Goal: Browse casually

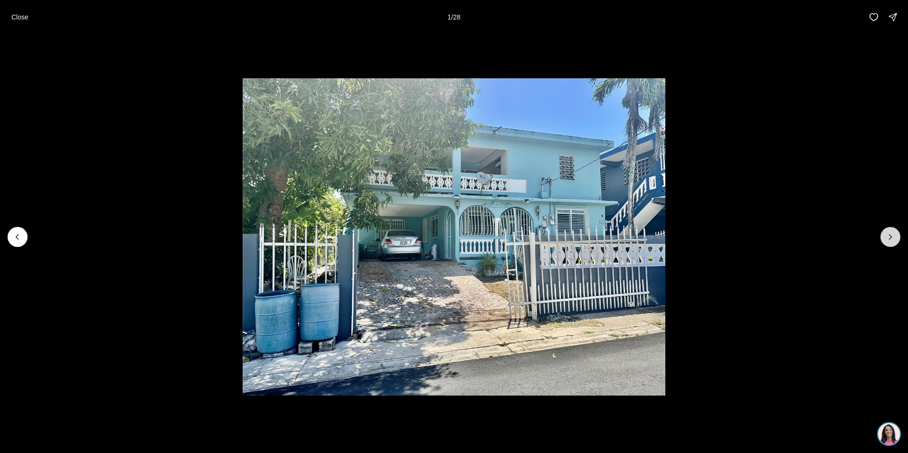
click at [886, 237] on icon "Next slide" at bounding box center [889, 236] width 9 height 9
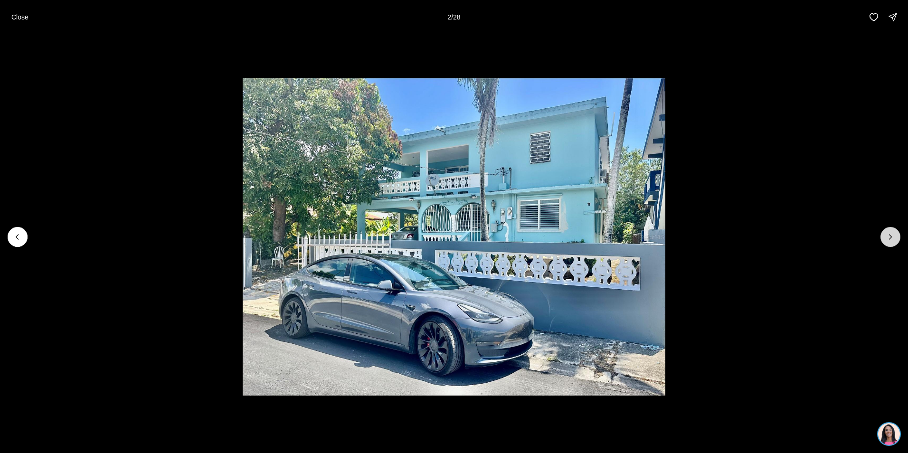
click at [890, 237] on icon "Next slide" at bounding box center [889, 236] width 9 height 9
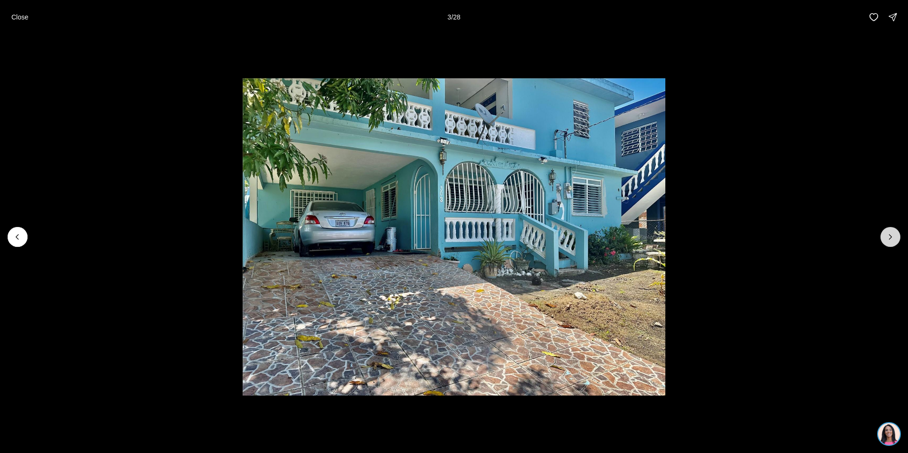
click at [890, 237] on icon "Next slide" at bounding box center [889, 236] width 9 height 9
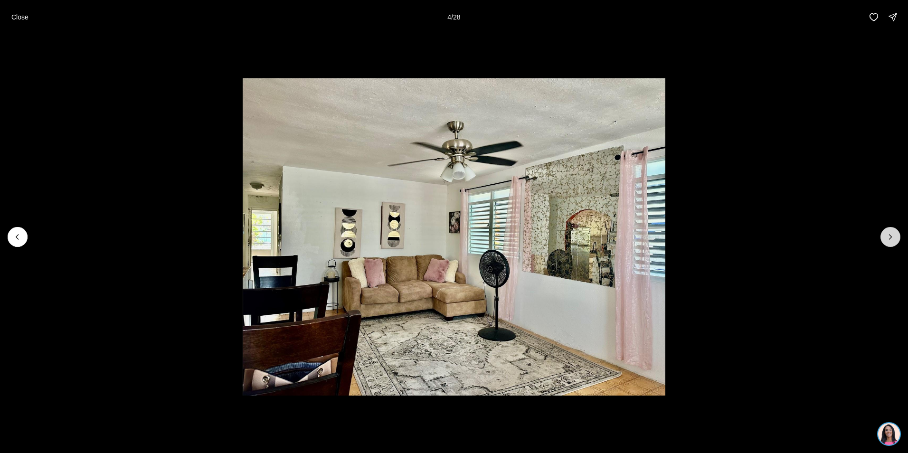
click at [890, 237] on icon "Next slide" at bounding box center [889, 236] width 9 height 9
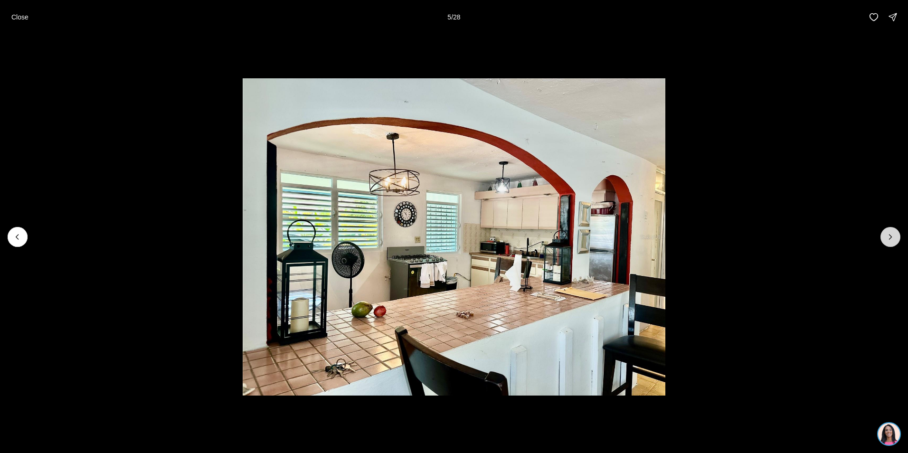
click at [890, 237] on icon "Next slide" at bounding box center [889, 236] width 9 height 9
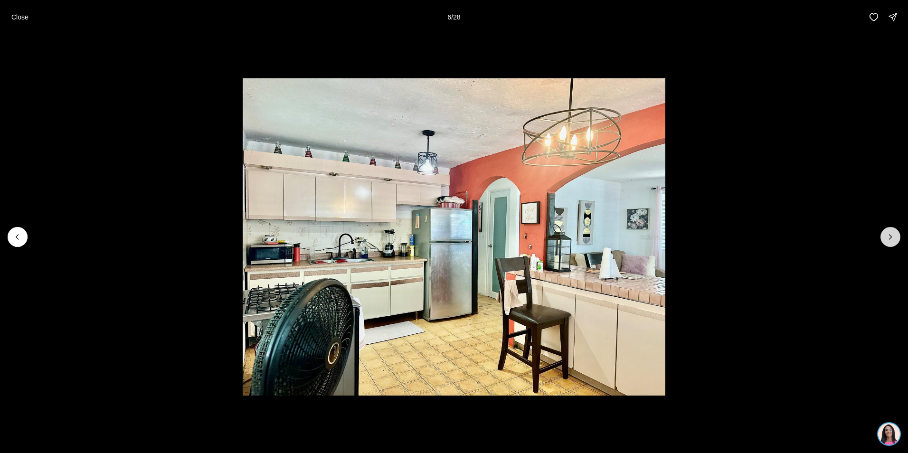
click at [892, 240] on icon "Next slide" at bounding box center [889, 236] width 9 height 9
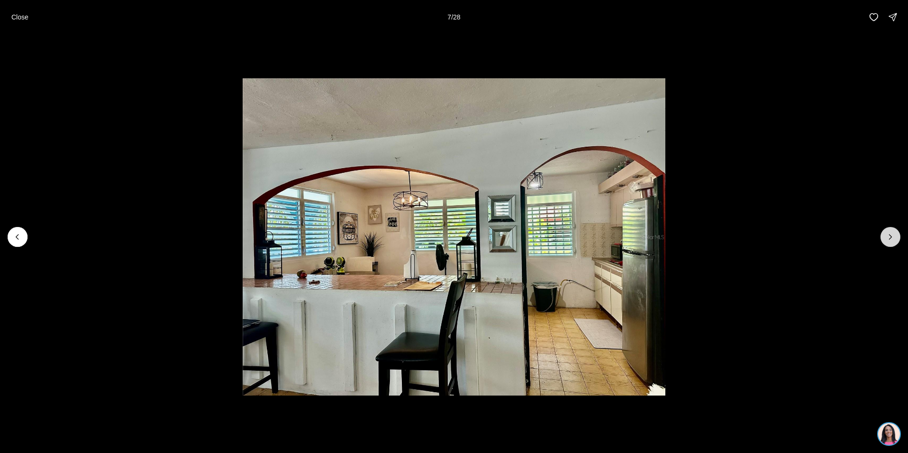
click at [888, 237] on icon "Next slide" at bounding box center [889, 236] width 9 height 9
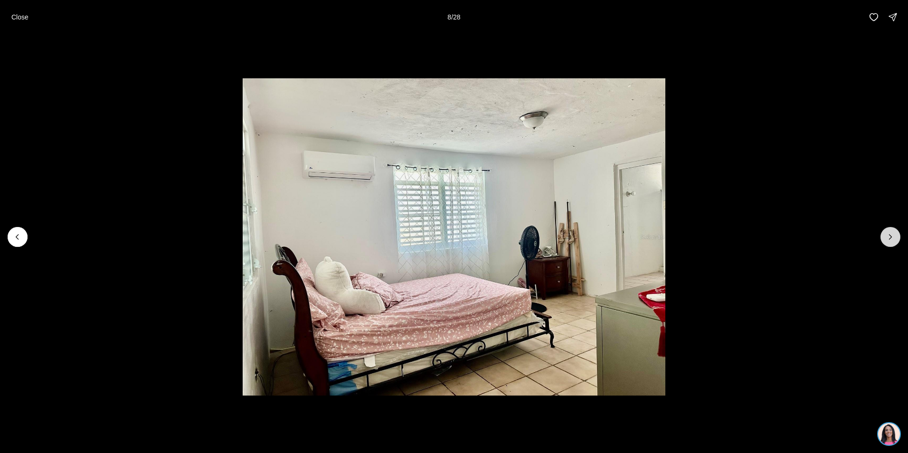
click at [887, 237] on icon "Next slide" at bounding box center [889, 236] width 9 height 9
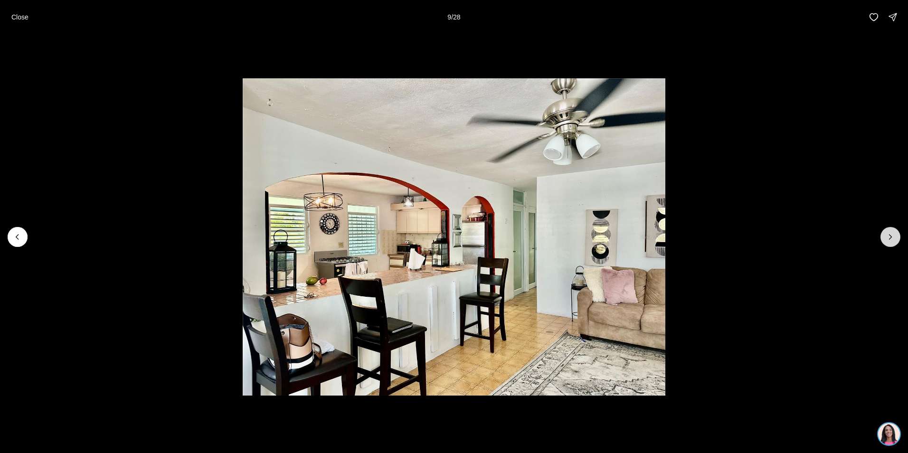
click at [888, 231] on button "Next slide" at bounding box center [890, 237] width 20 height 20
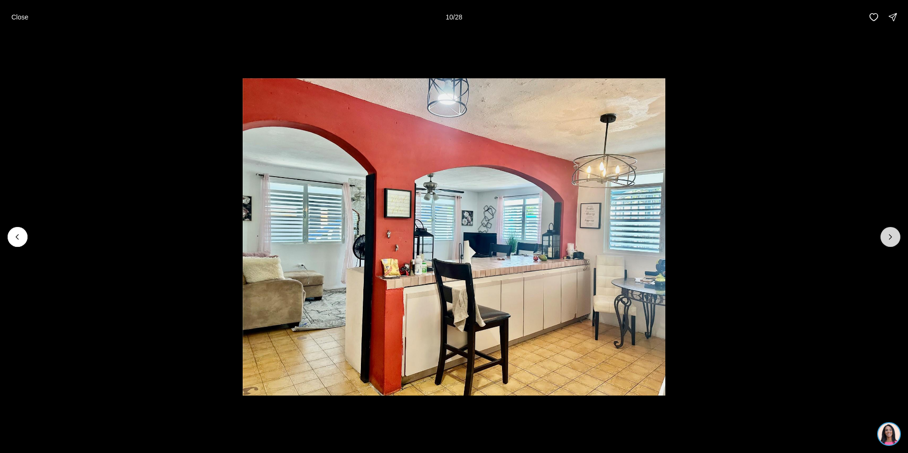
click at [888, 231] on button "Next slide" at bounding box center [890, 237] width 20 height 20
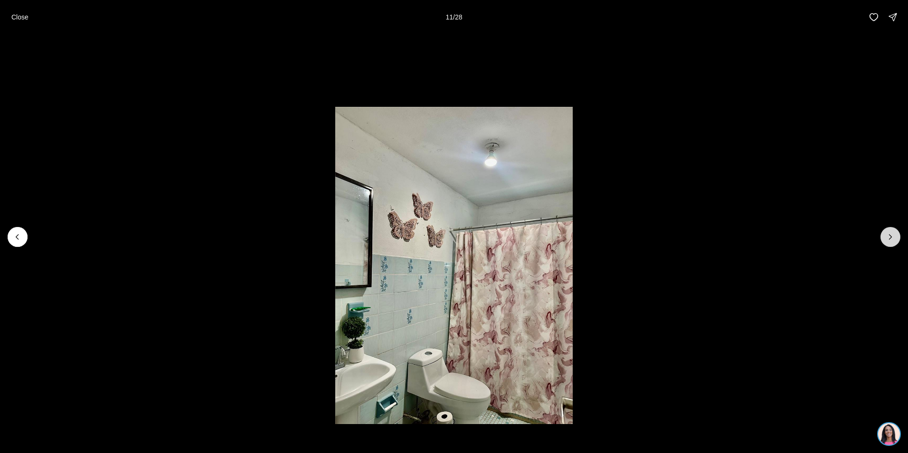
click at [888, 231] on button "Next slide" at bounding box center [890, 237] width 20 height 20
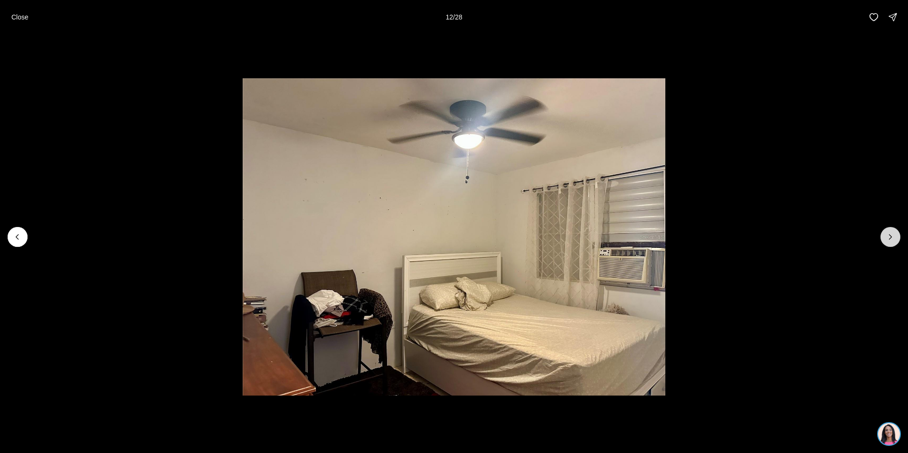
click at [888, 231] on button "Next slide" at bounding box center [890, 237] width 20 height 20
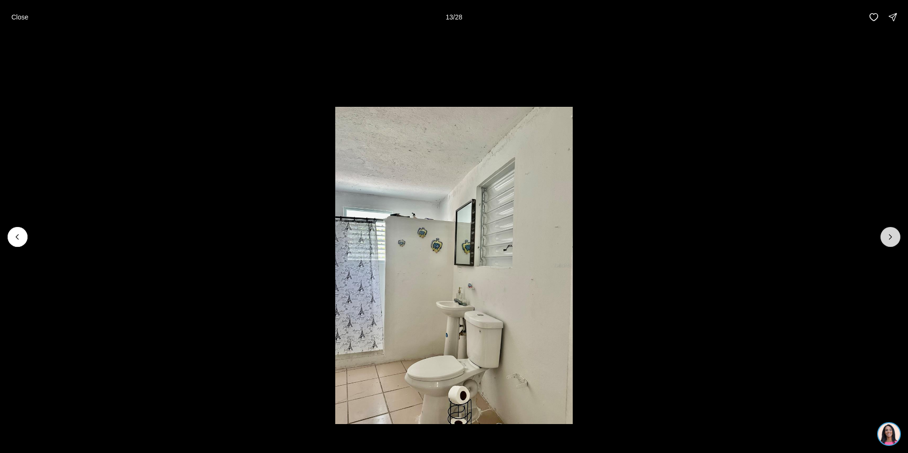
click at [888, 231] on button "Next slide" at bounding box center [890, 237] width 20 height 20
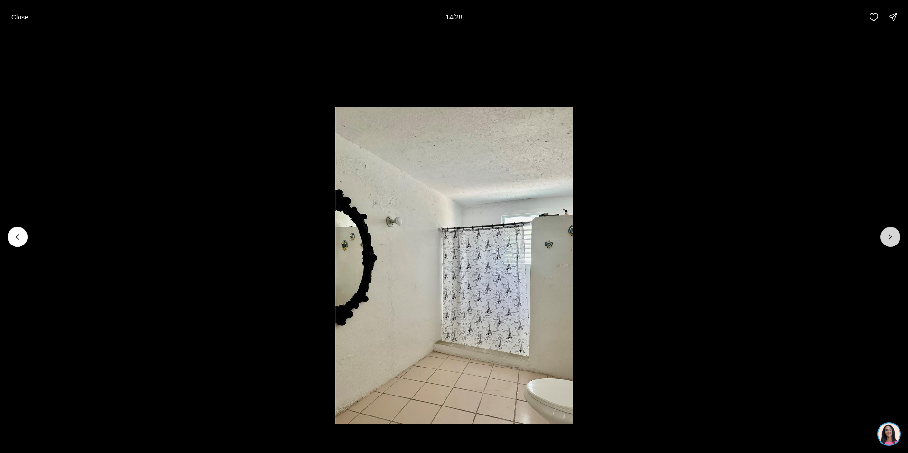
click at [888, 231] on button "Next slide" at bounding box center [890, 237] width 20 height 20
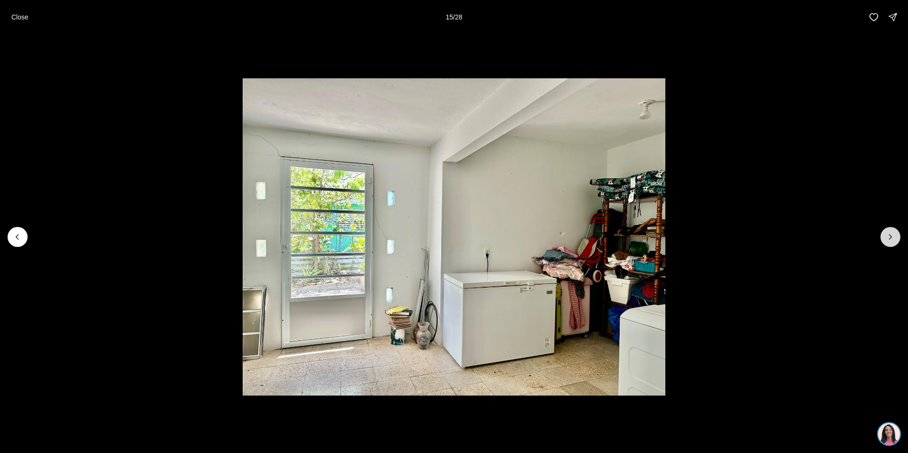
click at [886, 232] on icon "Next slide" at bounding box center [889, 236] width 9 height 9
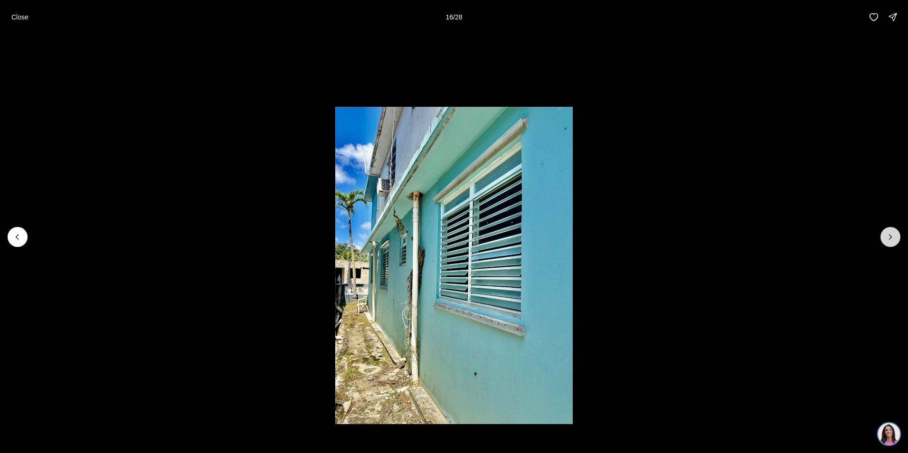
click at [886, 233] on icon "Next slide" at bounding box center [889, 236] width 9 height 9
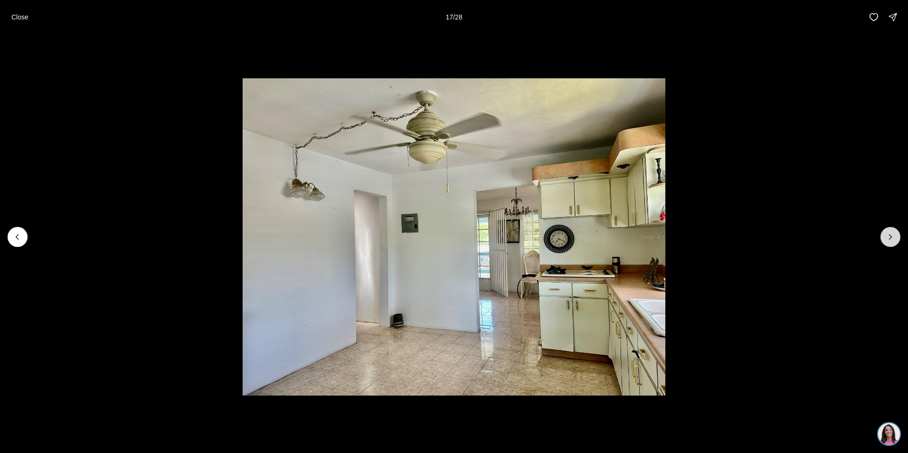
click at [885, 233] on button "Next slide" at bounding box center [890, 237] width 20 height 20
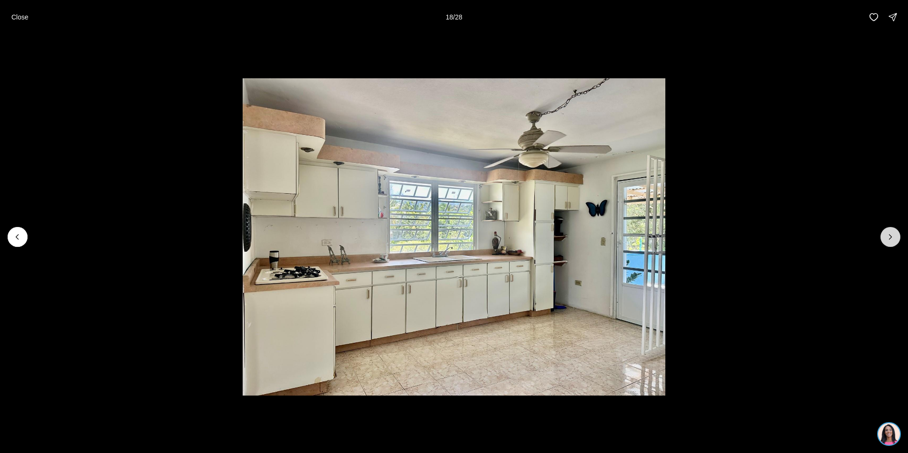
click at [884, 235] on button "Next slide" at bounding box center [890, 237] width 20 height 20
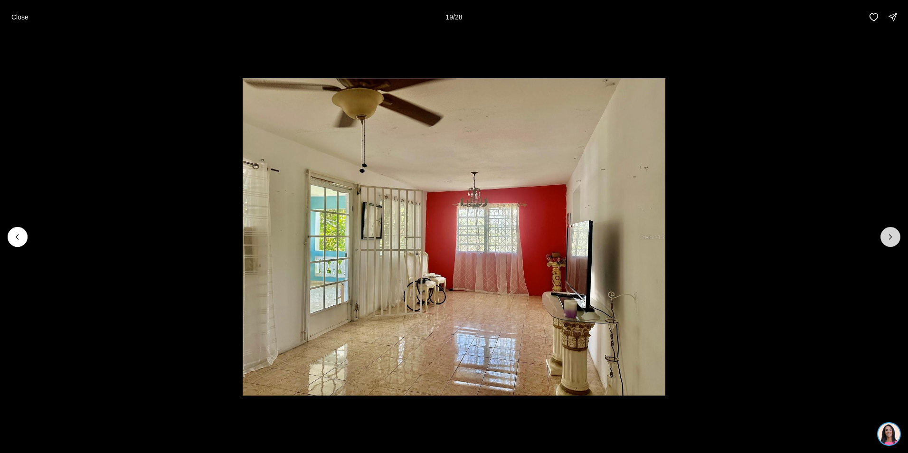
click at [884, 235] on button "Next slide" at bounding box center [890, 237] width 20 height 20
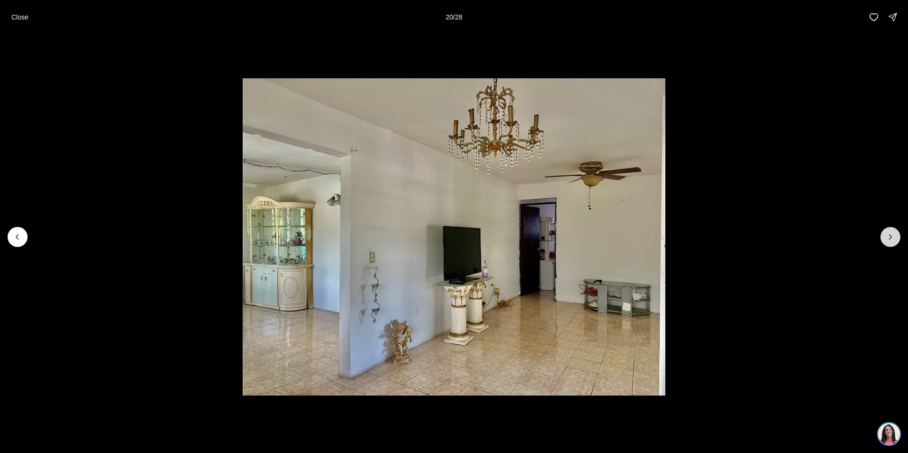
click at [884, 235] on button "Next slide" at bounding box center [890, 237] width 20 height 20
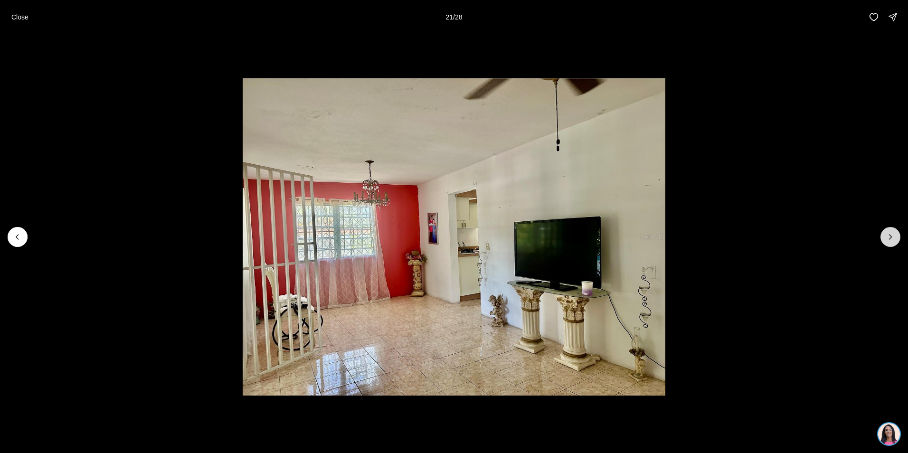
click at [884, 235] on button "Next slide" at bounding box center [890, 237] width 20 height 20
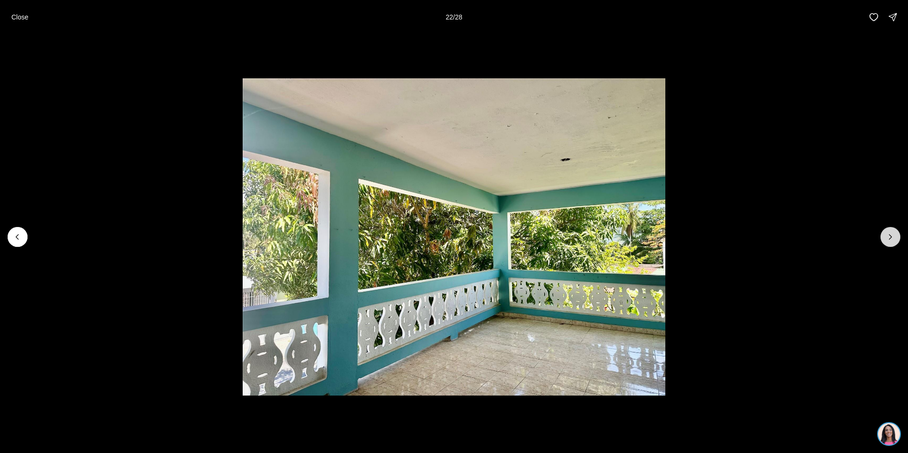
click at [884, 235] on button "Next slide" at bounding box center [890, 237] width 20 height 20
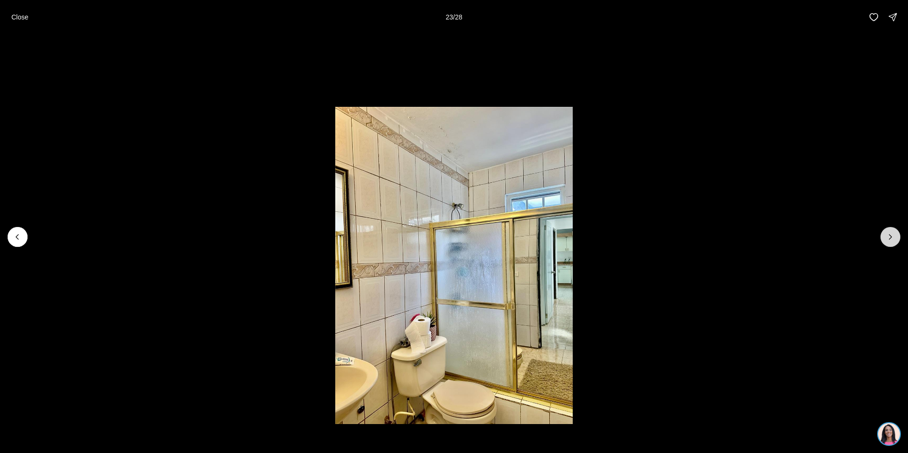
click at [884, 235] on button "Next slide" at bounding box center [890, 237] width 20 height 20
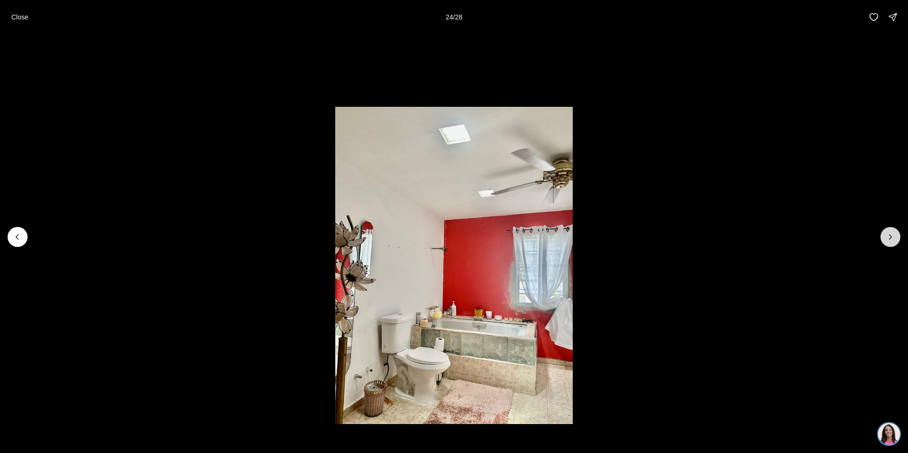
click at [884, 235] on button "Next slide" at bounding box center [890, 237] width 20 height 20
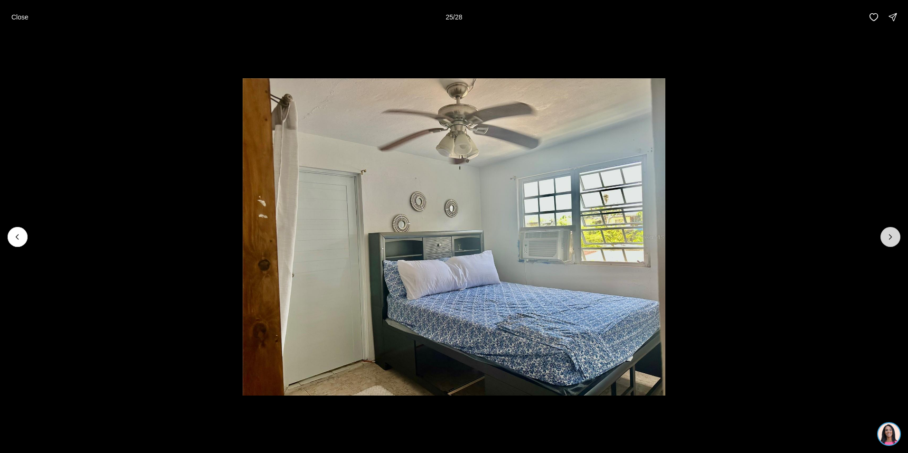
click at [884, 235] on button "Next slide" at bounding box center [890, 237] width 20 height 20
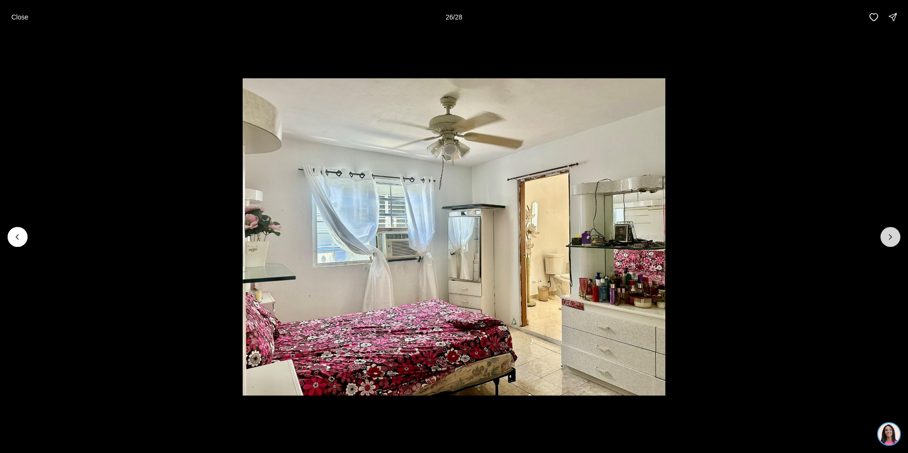
click at [884, 235] on button "Next slide" at bounding box center [890, 237] width 20 height 20
